Goal: Transaction & Acquisition: Subscribe to service/newsletter

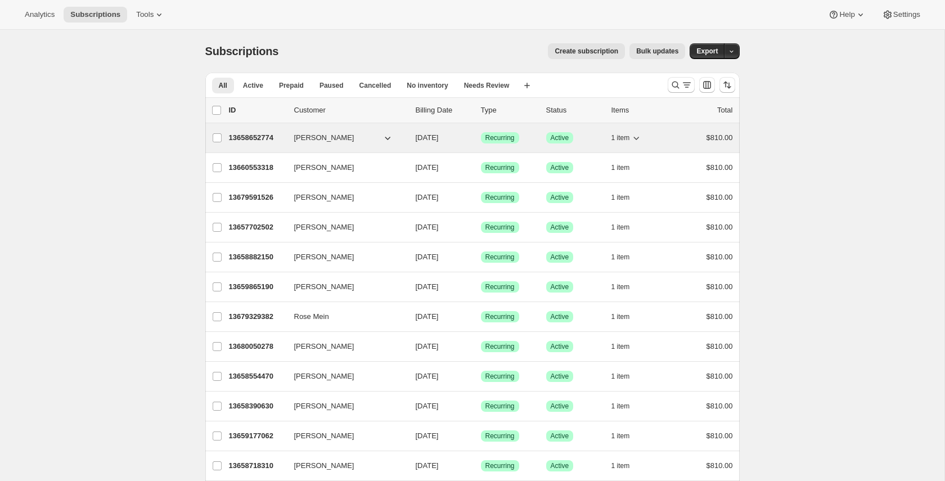
click at [248, 138] on p "13658652774" at bounding box center [257, 137] width 56 height 11
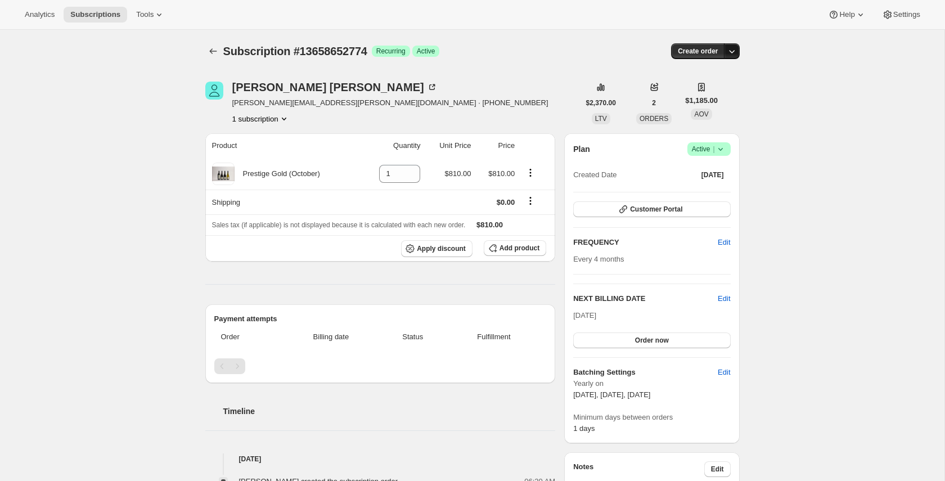
click at [734, 55] on icon "button" at bounding box center [731, 51] width 11 height 11
click at [698, 90] on span "Create custom one-time order" at bounding box center [683, 93] width 97 height 8
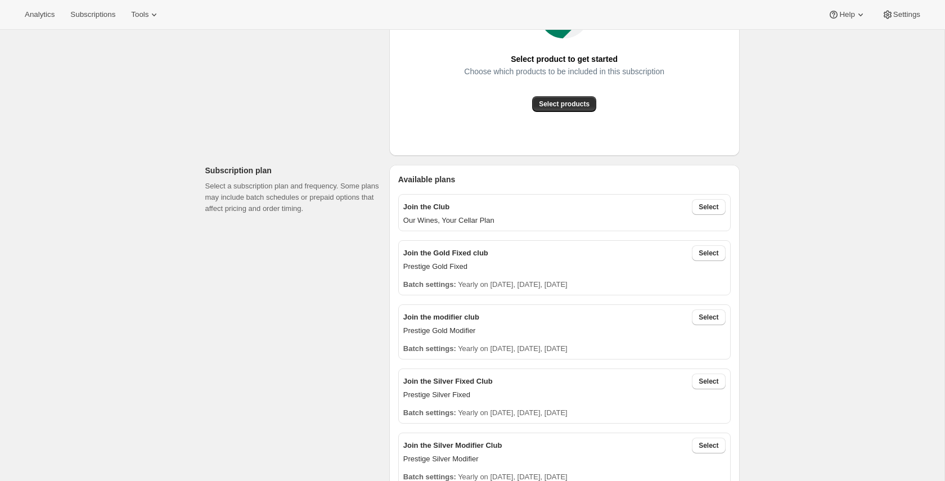
scroll to position [267, 0]
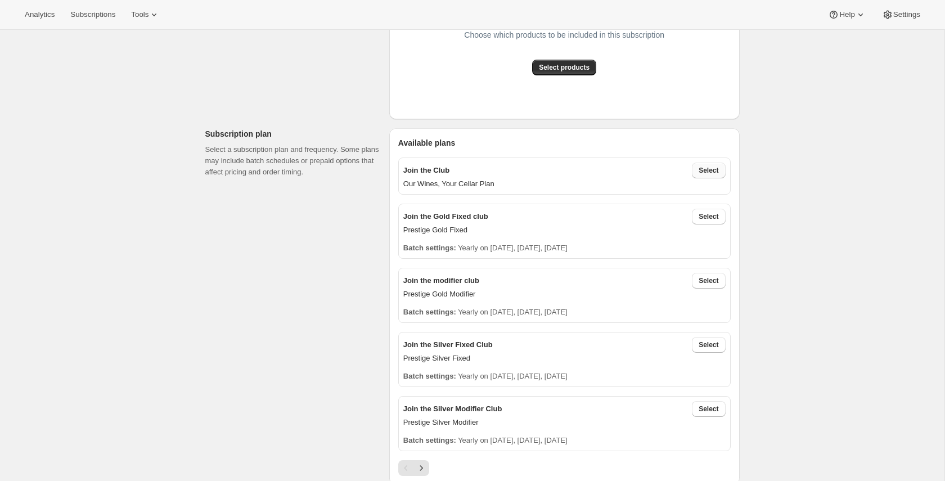
click at [707, 169] on span "Select" at bounding box center [708, 170] width 20 height 9
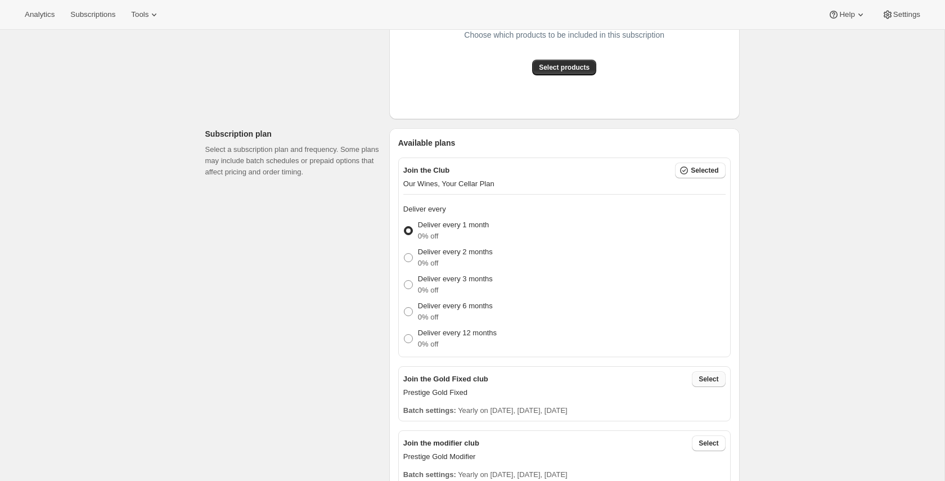
click at [716, 376] on span "Select" at bounding box center [708, 378] width 20 height 9
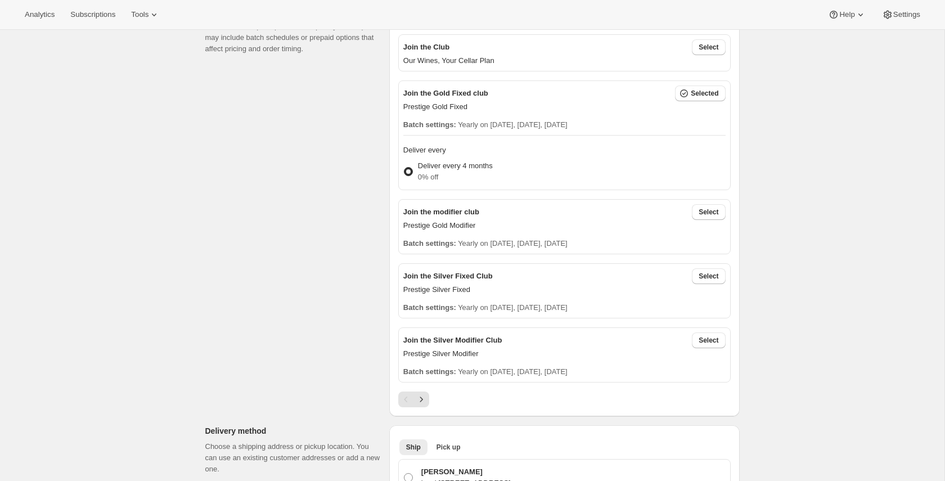
scroll to position [398, 0]
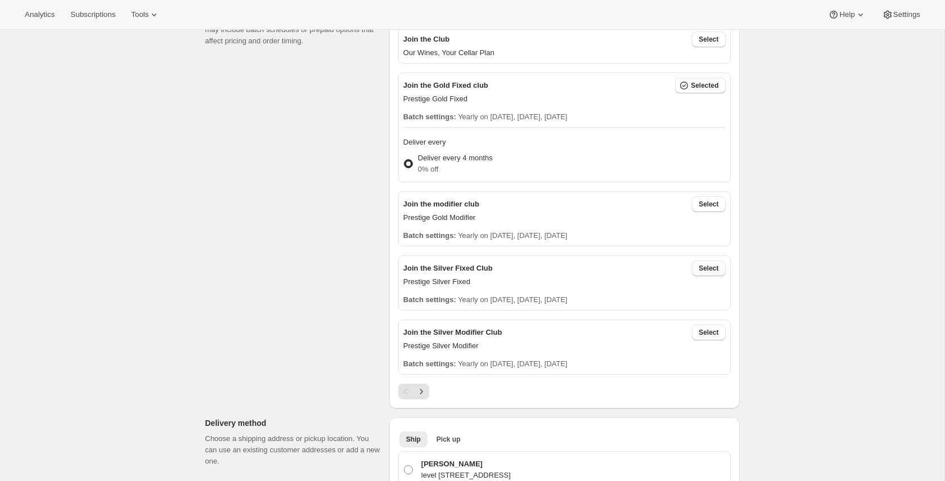
click at [704, 268] on span "Select" at bounding box center [708, 268] width 20 height 9
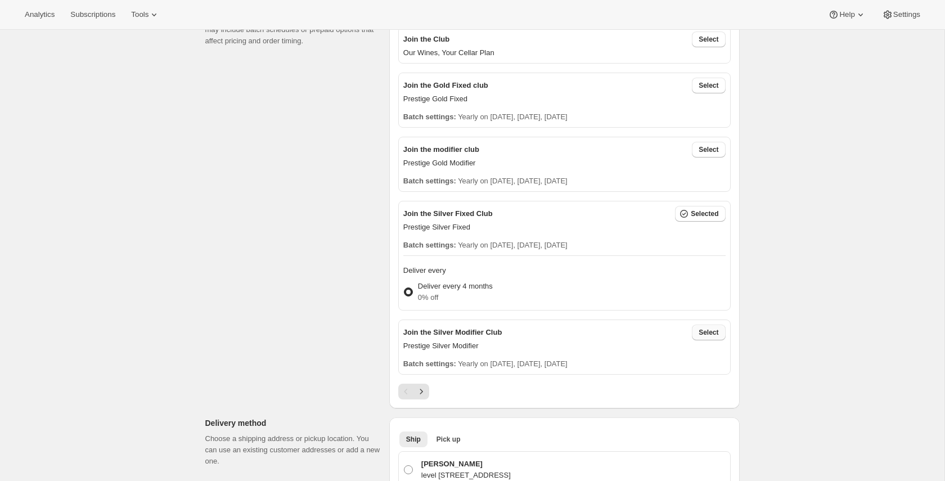
click at [693, 333] on button "Select" at bounding box center [708, 332] width 33 height 16
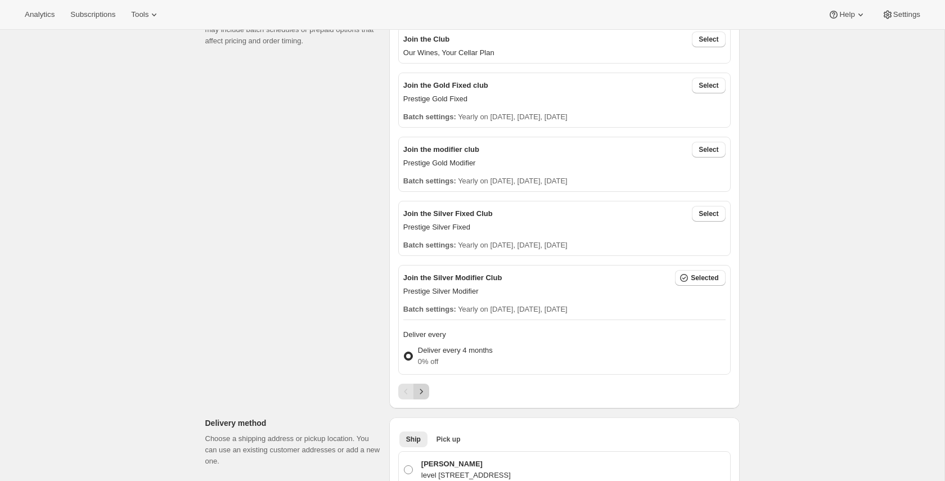
click at [423, 393] on icon "Next" at bounding box center [421, 391] width 11 height 11
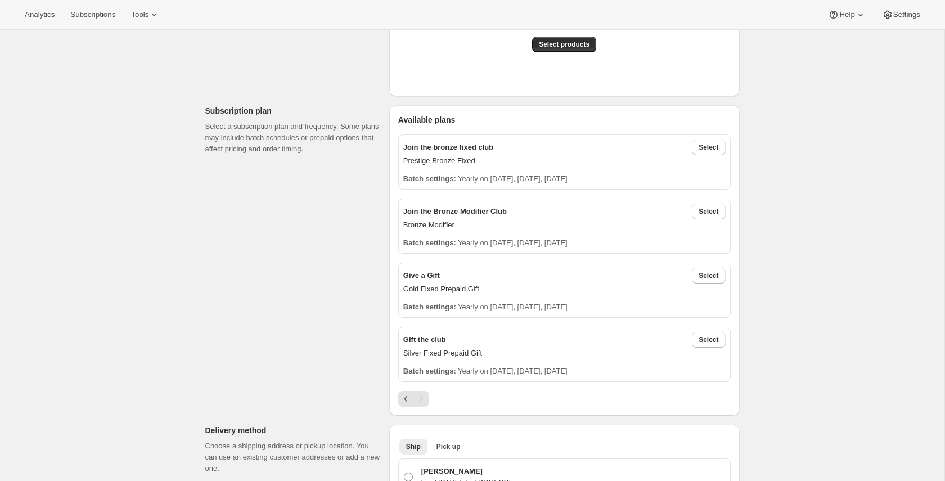
scroll to position [271, 0]
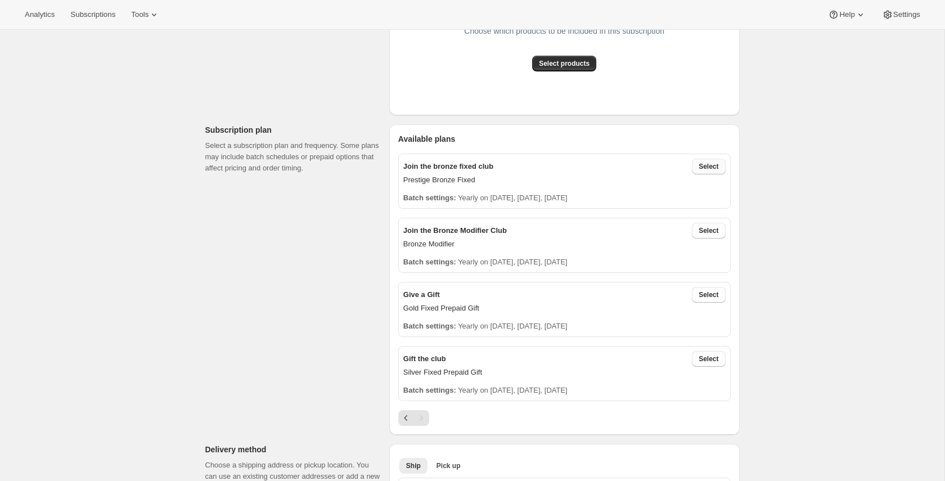
click at [711, 165] on span "Select" at bounding box center [708, 166] width 20 height 9
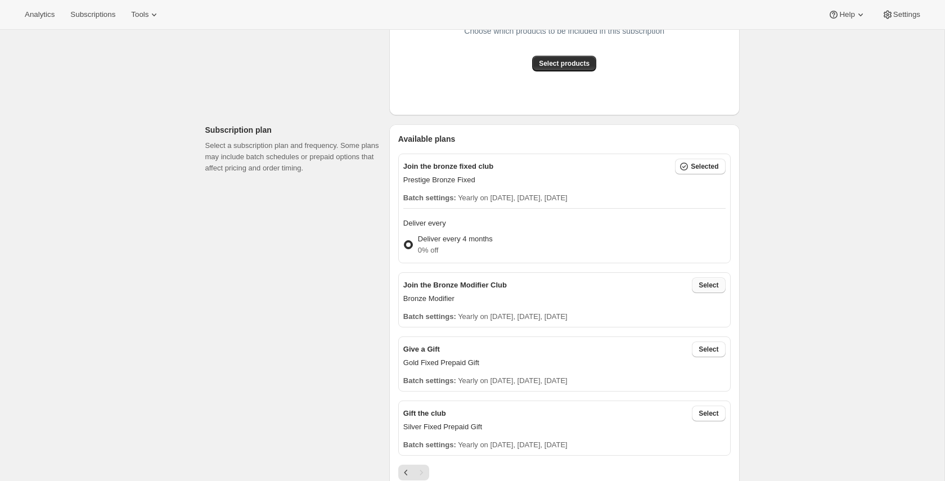
click at [710, 286] on span "Select" at bounding box center [708, 285] width 20 height 9
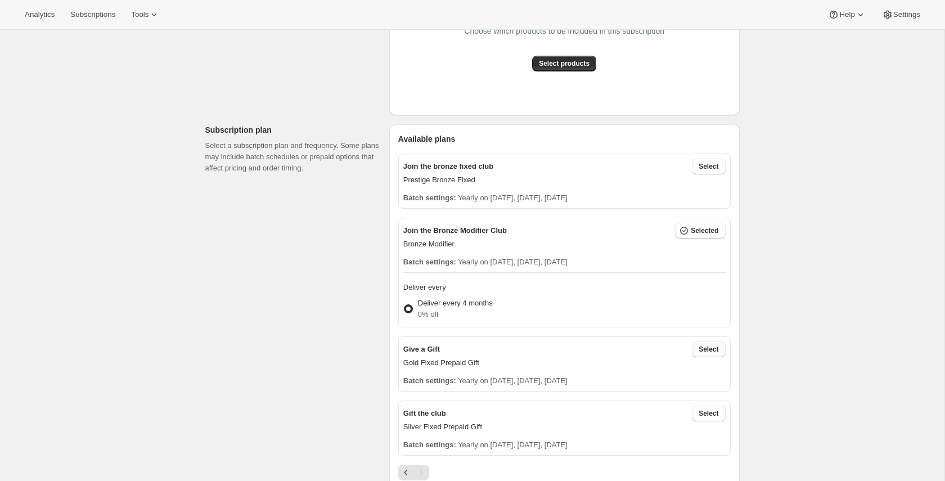
click at [717, 352] on span "Select" at bounding box center [708, 349] width 20 height 9
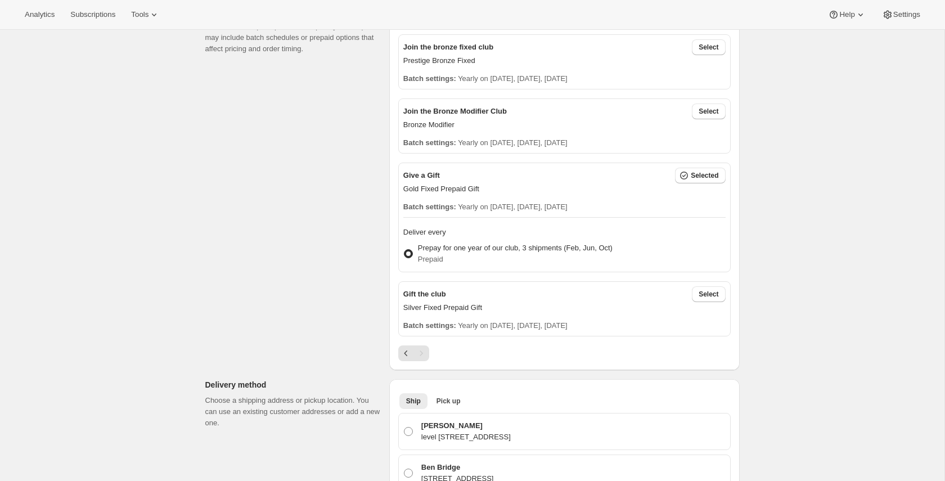
scroll to position [399, 0]
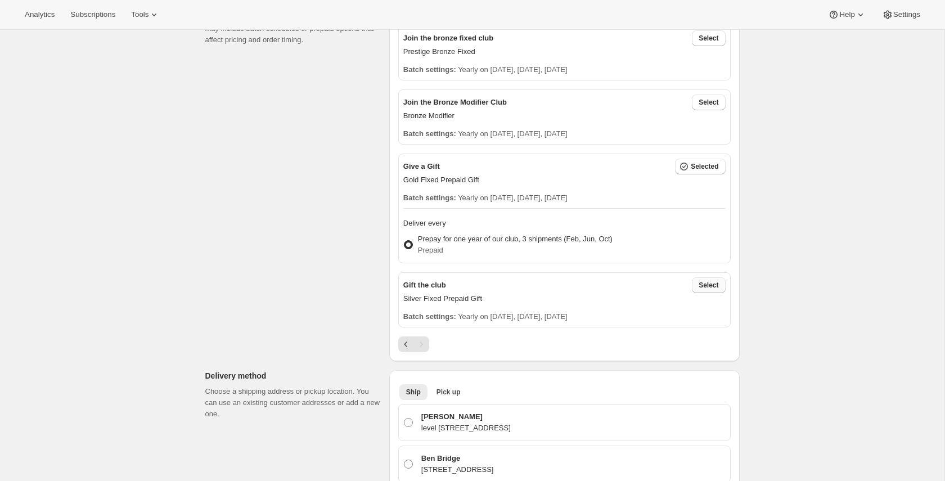
click at [715, 286] on span "Select" at bounding box center [708, 285] width 20 height 9
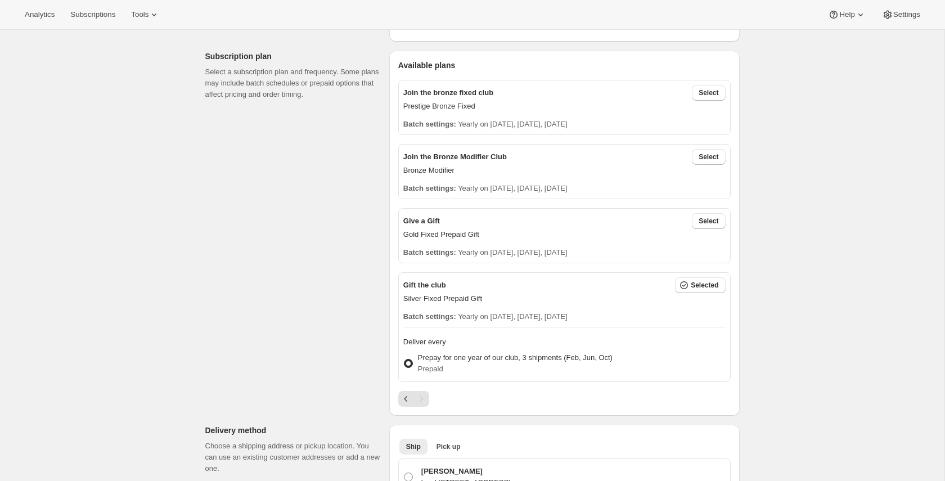
scroll to position [308, 0]
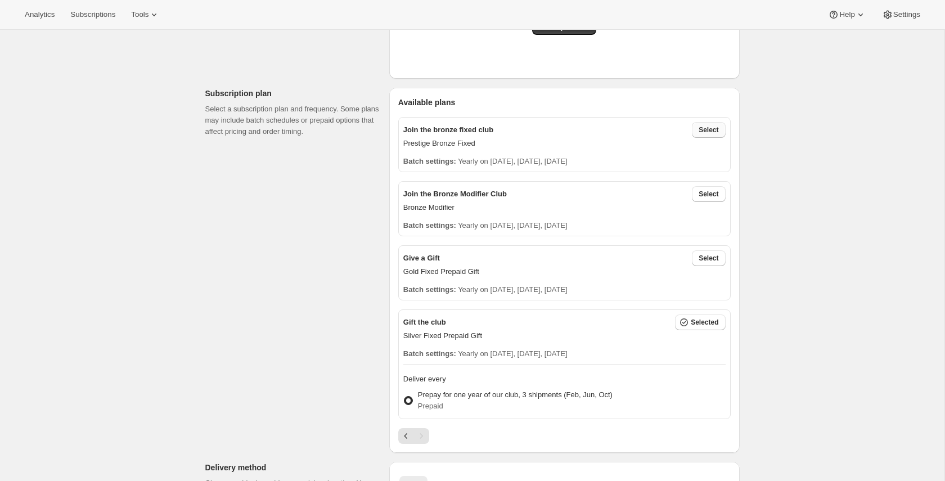
click at [707, 129] on span "Select" at bounding box center [708, 129] width 20 height 9
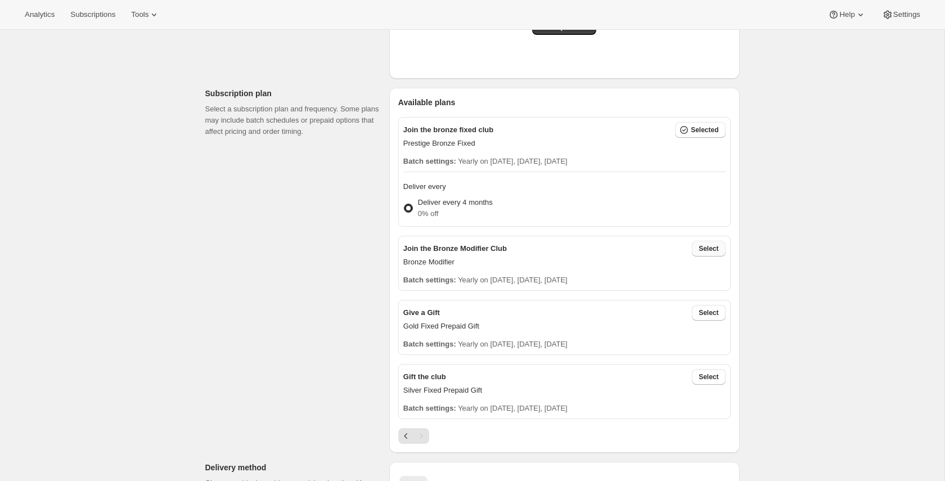
click at [713, 248] on span "Select" at bounding box center [708, 248] width 20 height 9
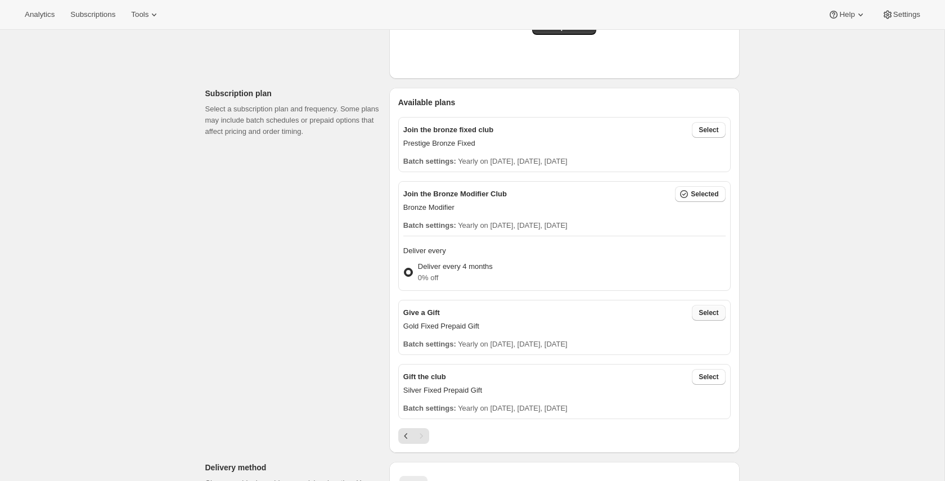
click at [706, 314] on span "Select" at bounding box center [708, 312] width 20 height 9
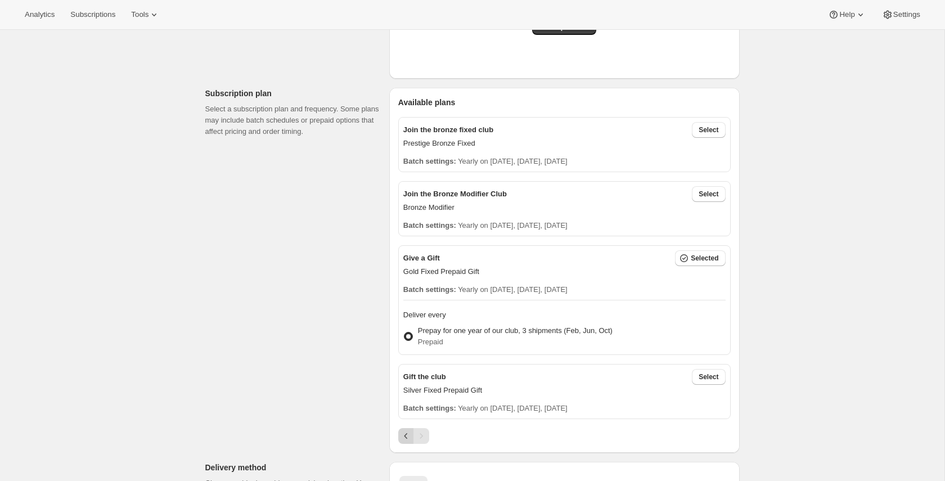
click at [405, 436] on icon "Previous" at bounding box center [405, 435] width 11 height 11
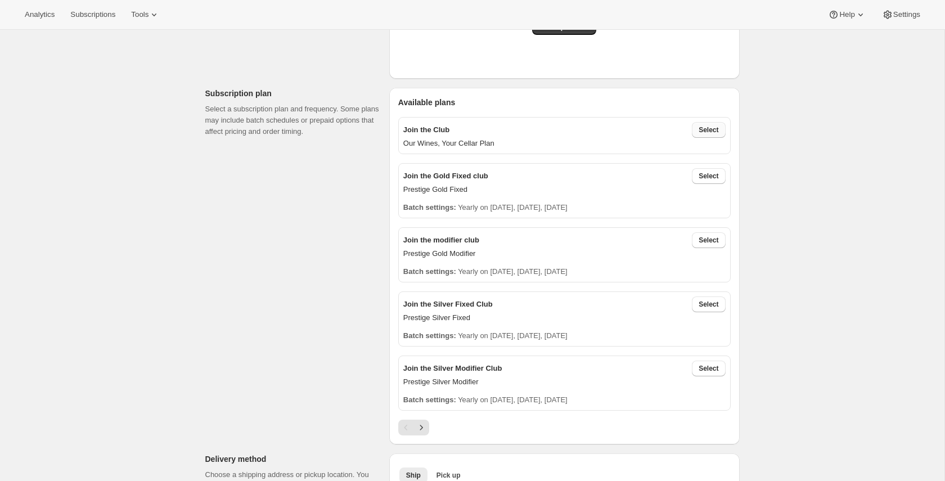
click at [707, 127] on span "Select" at bounding box center [708, 129] width 20 height 9
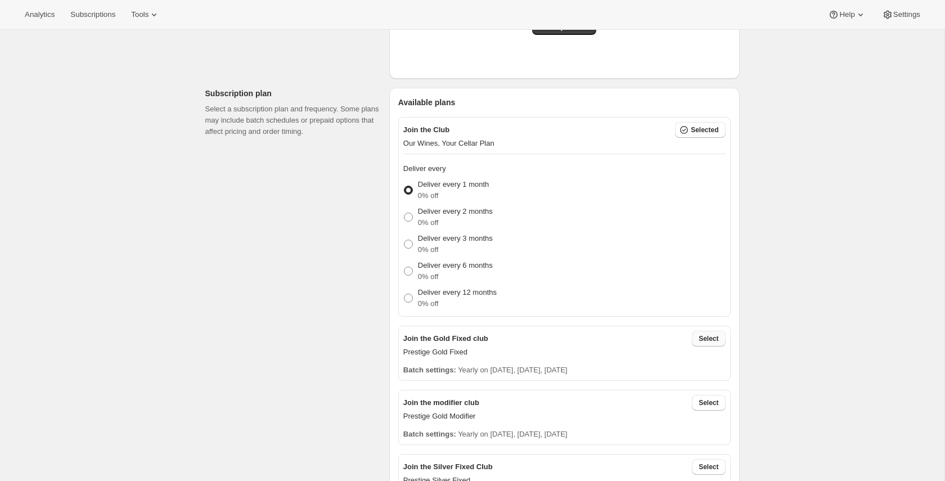
click at [717, 336] on span "Select" at bounding box center [708, 338] width 20 height 9
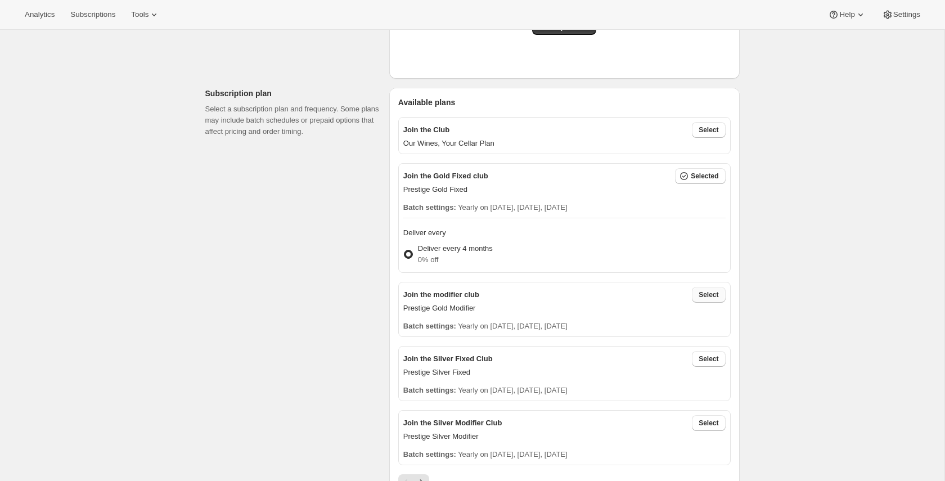
click at [706, 288] on button "Select" at bounding box center [708, 295] width 33 height 16
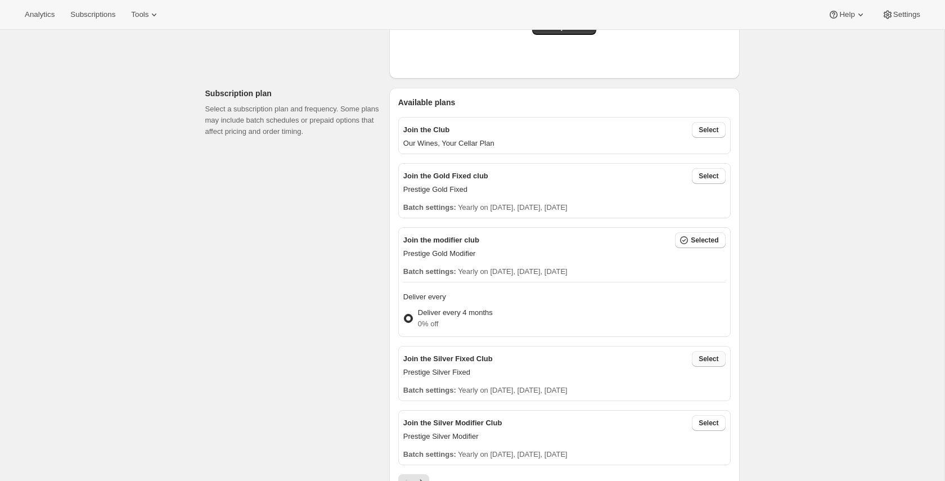
click at [719, 365] on button "Select" at bounding box center [708, 359] width 33 height 16
